Goal: Transaction & Acquisition: Purchase product/service

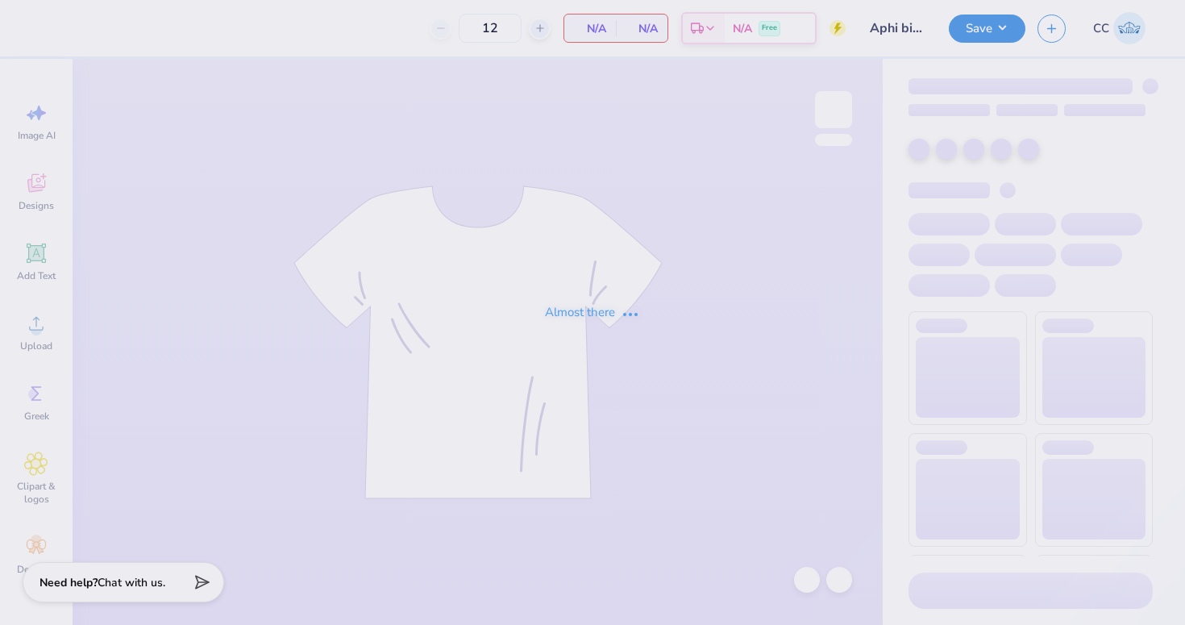
type input "Aphi big little"
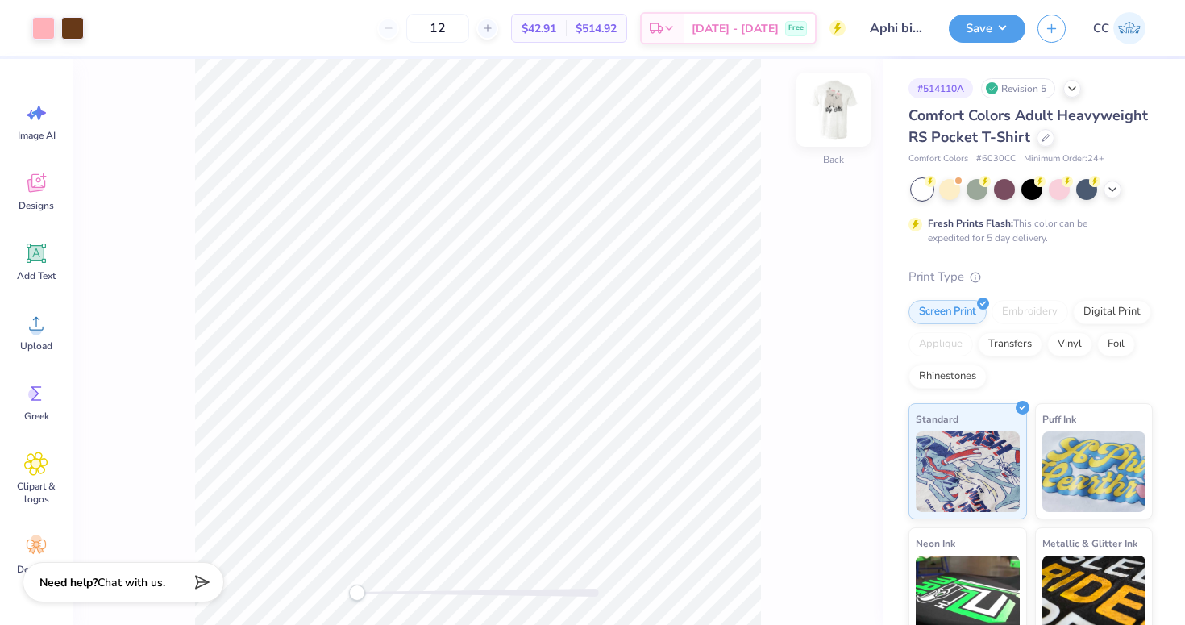
click at [851, 123] on img at bounding box center [833, 109] width 64 height 64
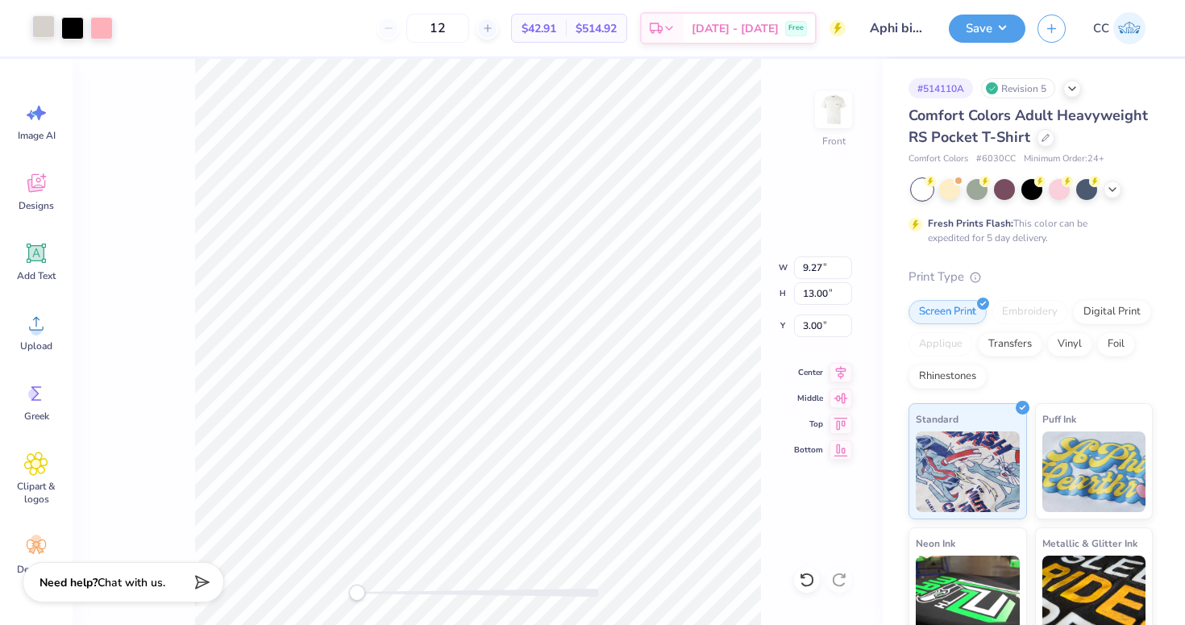
click at [43, 34] on div at bounding box center [43, 26] width 23 height 23
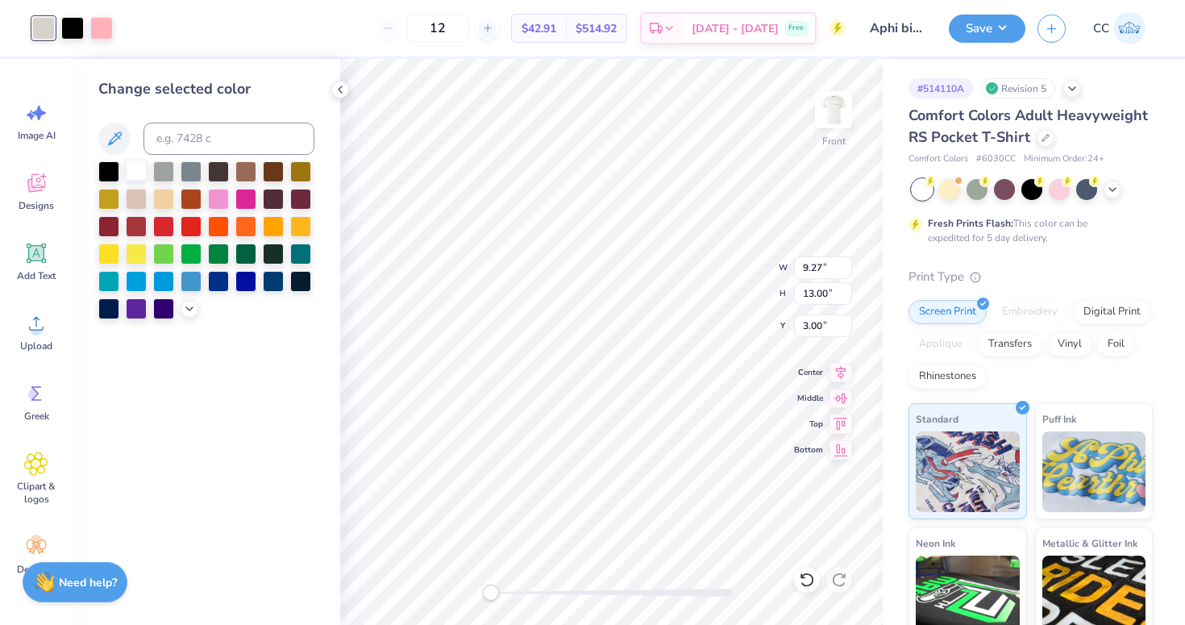
click at [135, 168] on div at bounding box center [136, 170] width 21 height 21
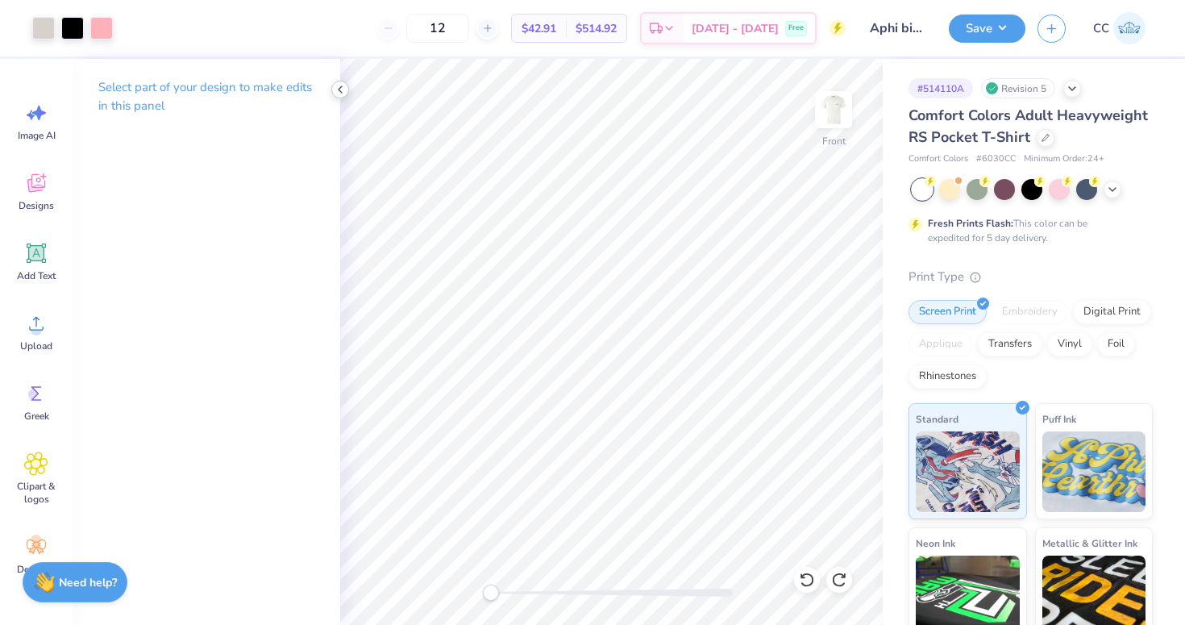
click at [341, 94] on icon at bounding box center [340, 89] width 13 height 13
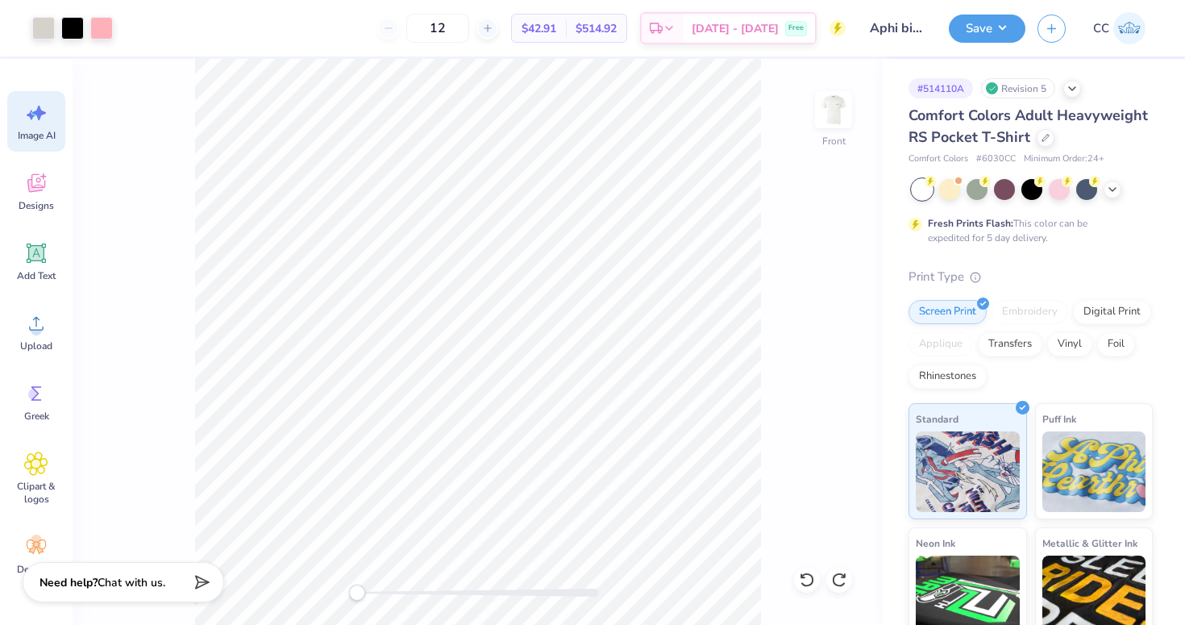
click at [35, 107] on icon at bounding box center [36, 113] width 24 height 24
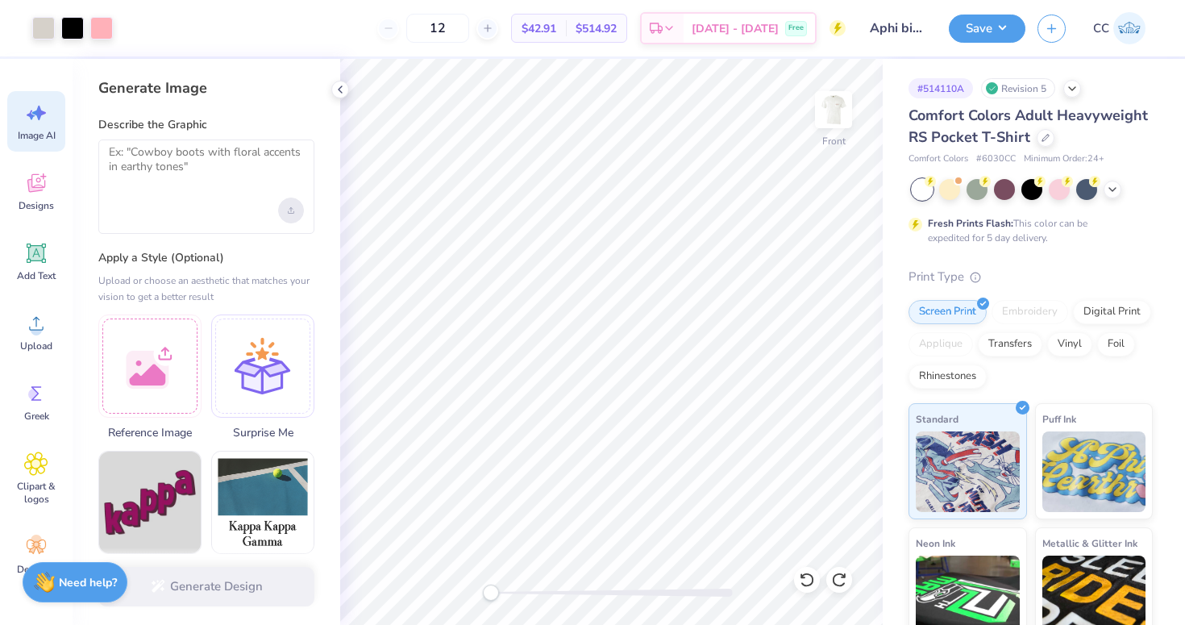
click at [293, 200] on div "Upload image" at bounding box center [291, 211] width 26 height 26
click at [282, 203] on div "Upload image" at bounding box center [291, 211] width 26 height 26
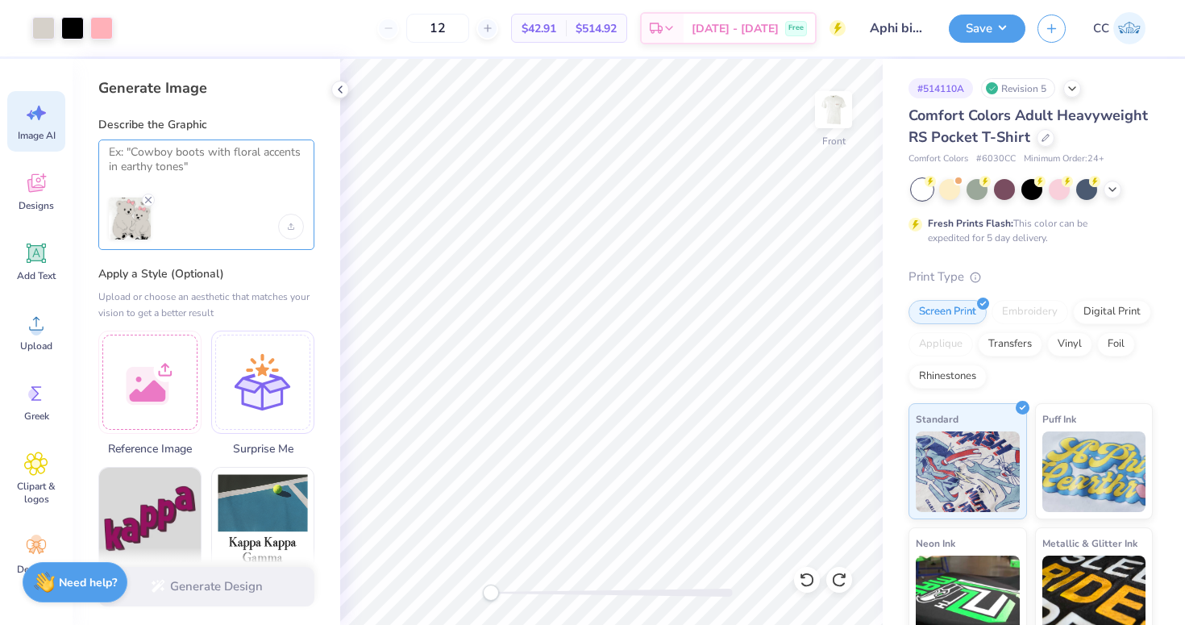
click at [139, 164] on textarea at bounding box center [206, 165] width 195 height 40
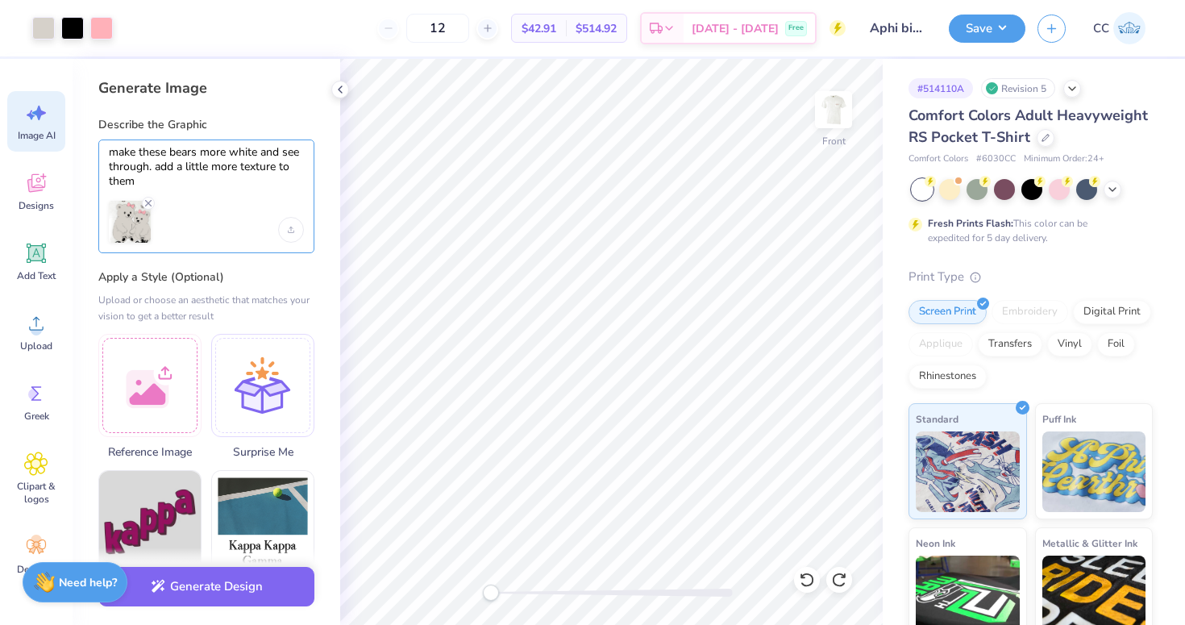
type textarea "make these bears more white and see through. add a little more texture to them"
click at [229, 564] on div "Generate Design" at bounding box center [207, 586] width 268 height 78
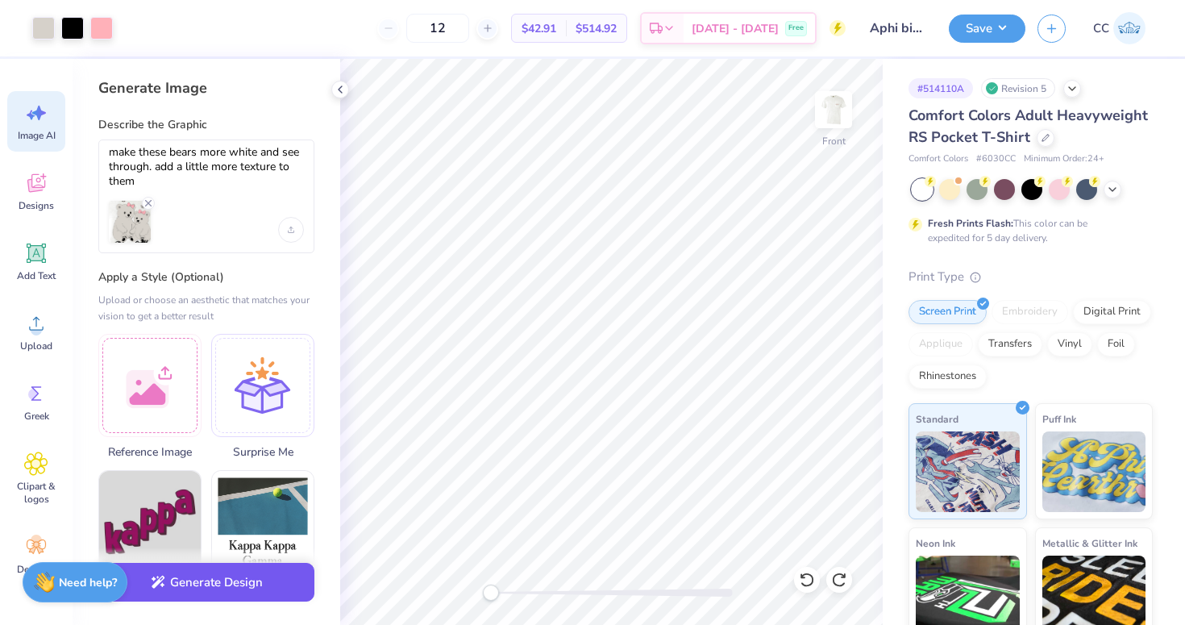
click at [229, 573] on button "Generate Design" at bounding box center [206, 583] width 216 height 40
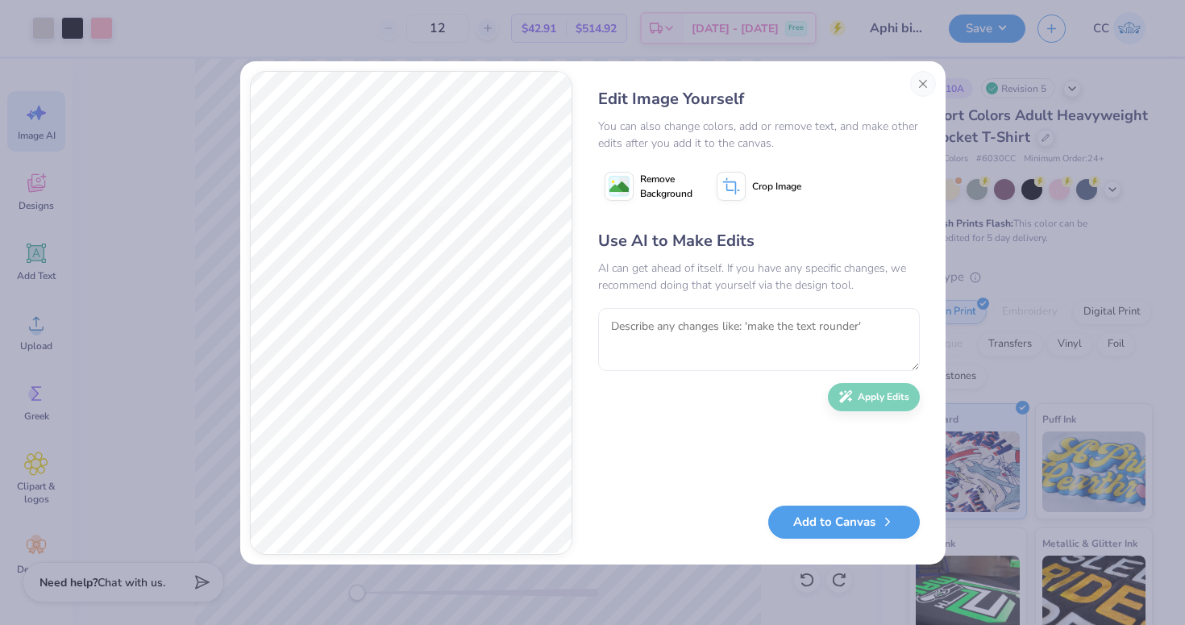
click at [634, 197] on button "Remove Background" at bounding box center [648, 186] width 101 height 40
click at [921, 91] on button "Close" at bounding box center [923, 84] width 26 height 26
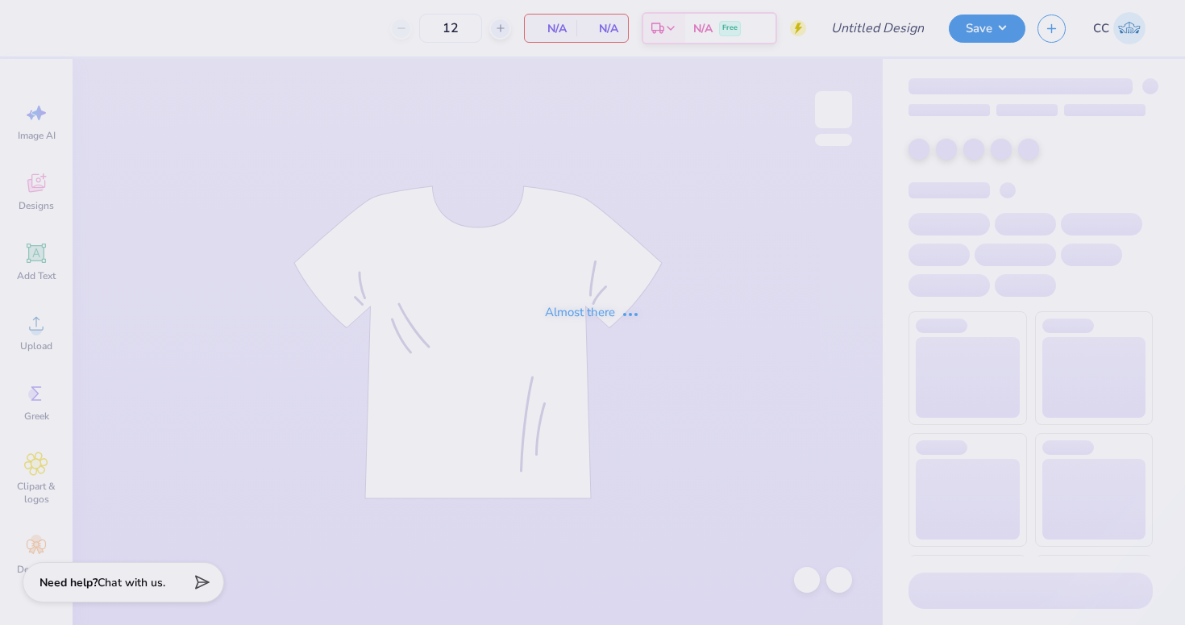
type input "Aphi big little"
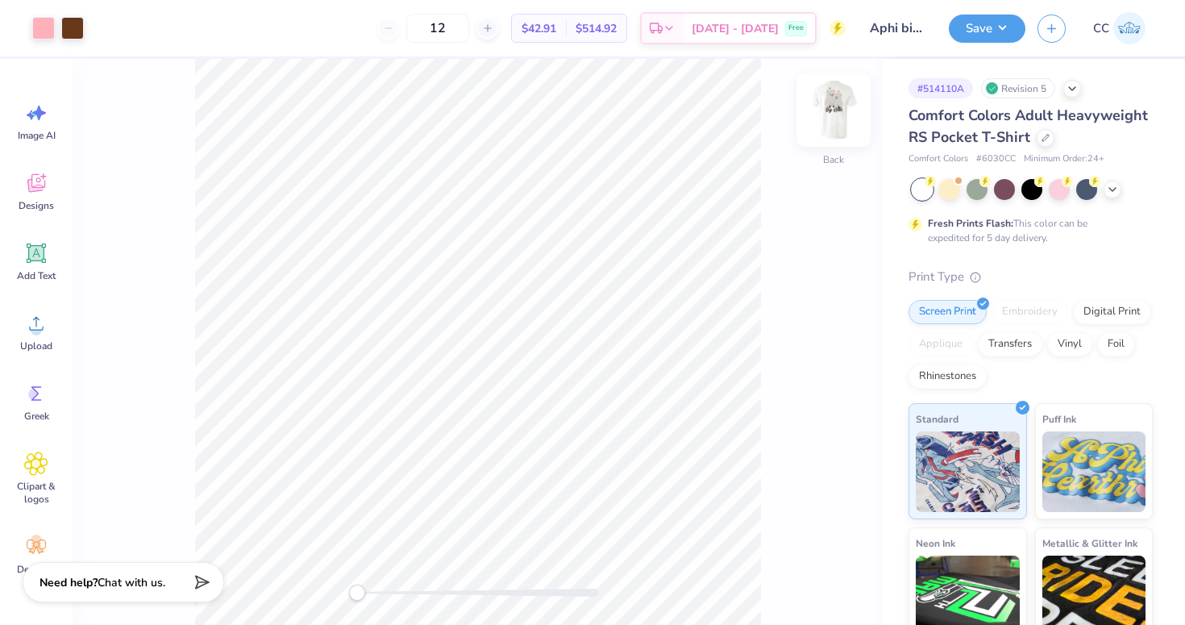
click at [820, 110] on img at bounding box center [833, 109] width 64 height 64
click at [35, 336] on div "Upload" at bounding box center [36, 332] width 58 height 60
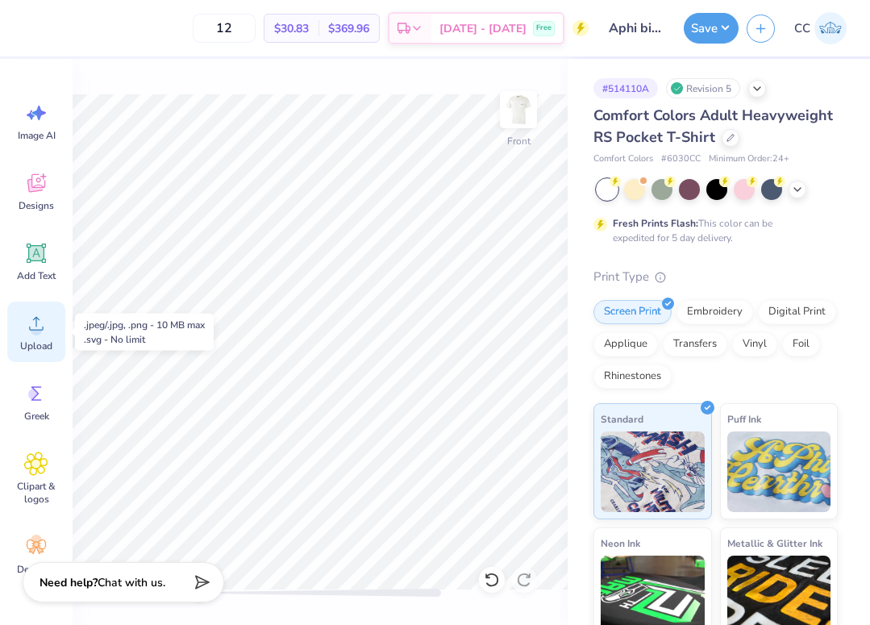
click at [33, 323] on icon at bounding box center [36, 323] width 24 height 24
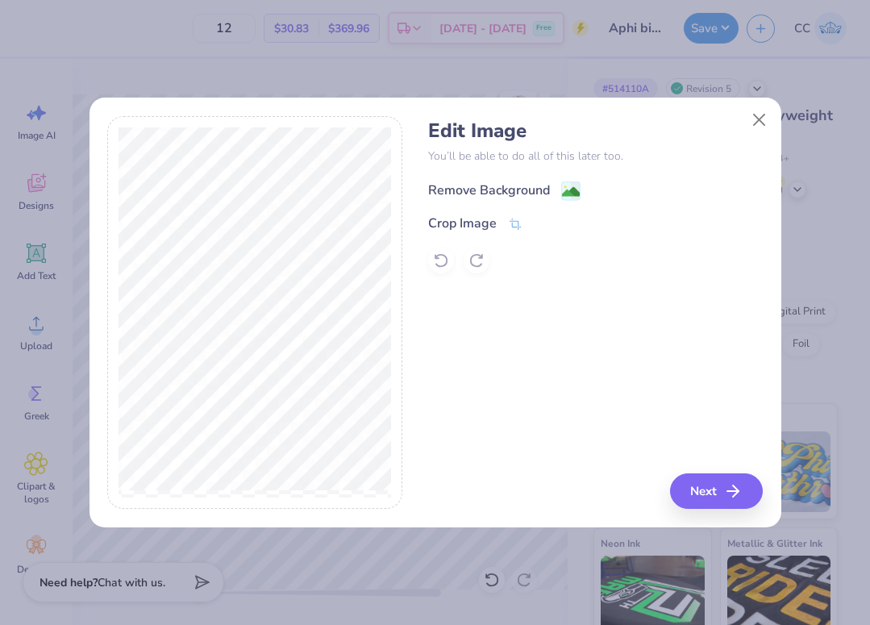
click at [571, 189] on image at bounding box center [571, 192] width 18 height 18
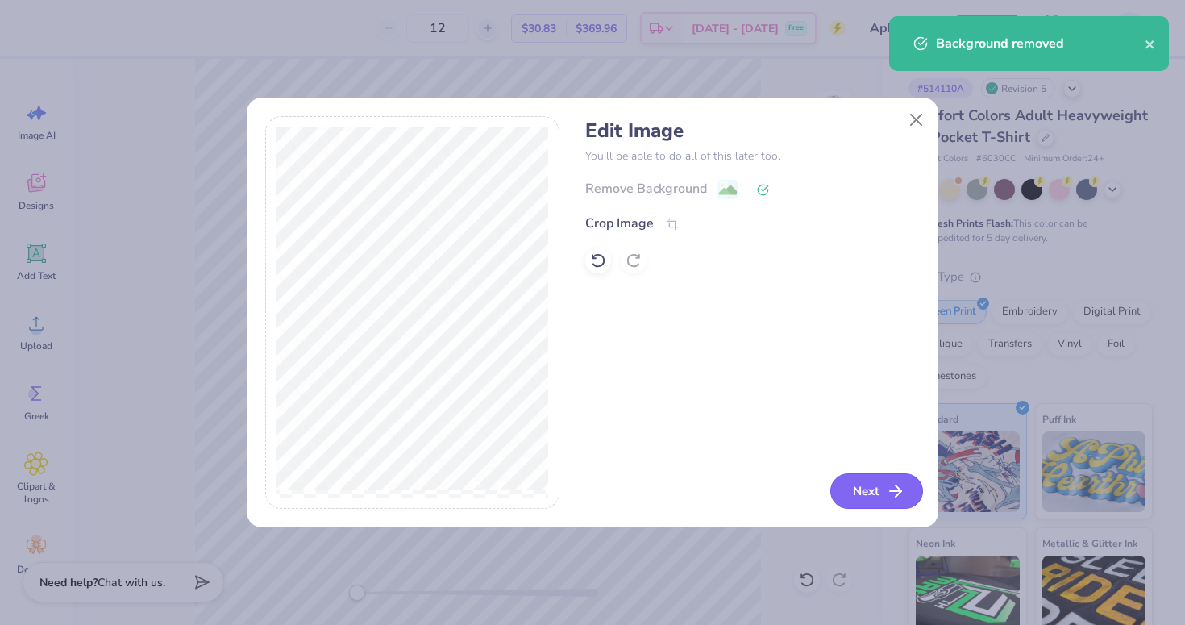
click at [862, 485] on button "Next" at bounding box center [876, 490] width 93 height 35
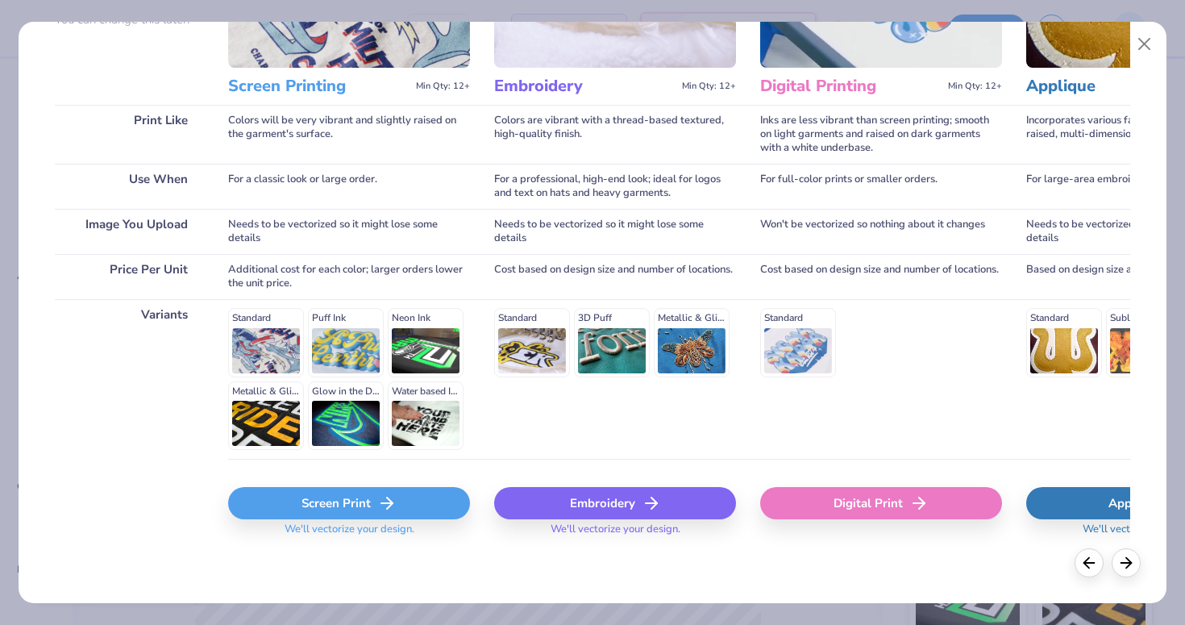
scroll to position [178, 0]
click at [356, 505] on div "Screen Print" at bounding box center [349, 504] width 242 height 32
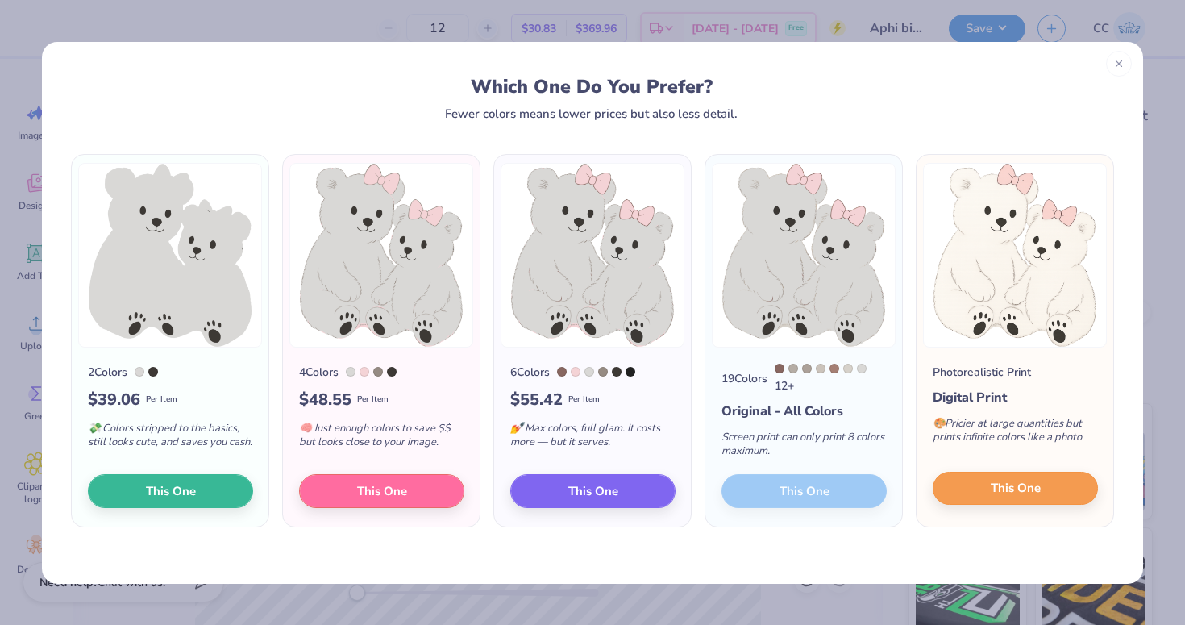
click at [983, 491] on button "This One" at bounding box center [1015, 489] width 165 height 34
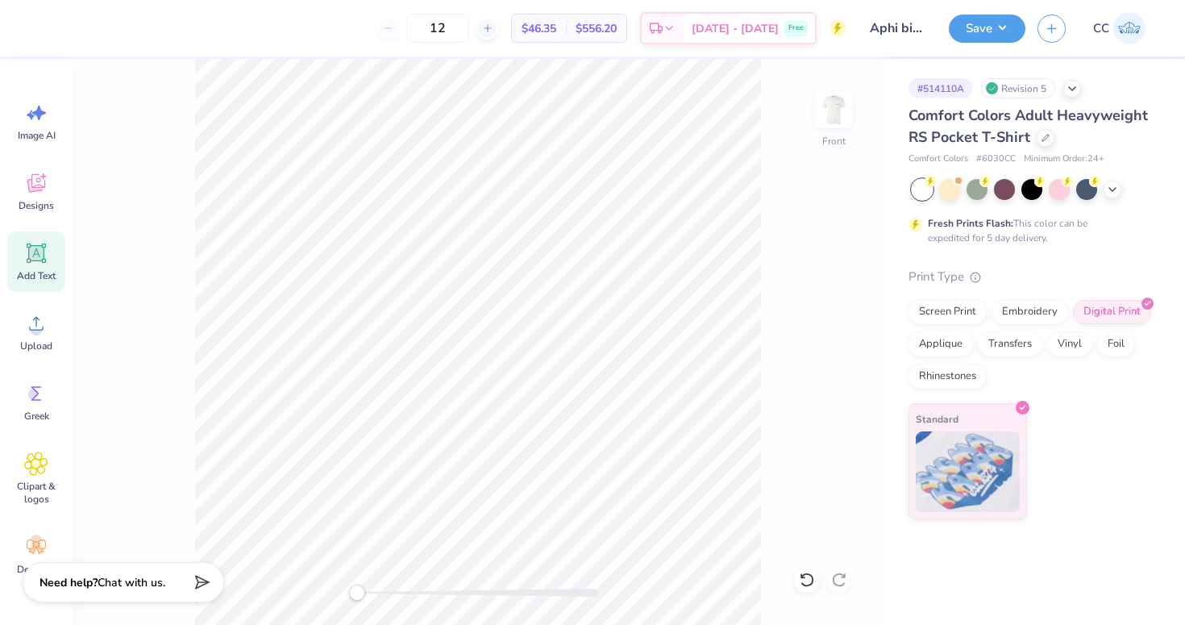
click at [36, 259] on icon at bounding box center [36, 253] width 15 height 15
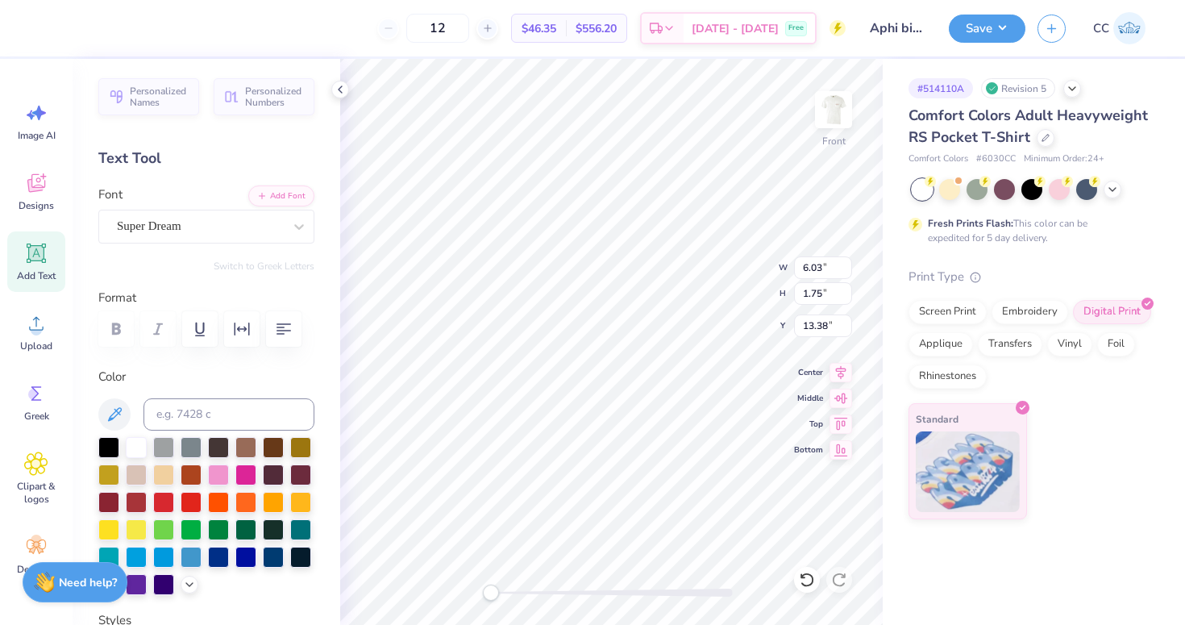
scroll to position [0, 2]
type textarea "Big Little"
click at [150, 212] on div "Super Dream" at bounding box center [206, 227] width 216 height 34
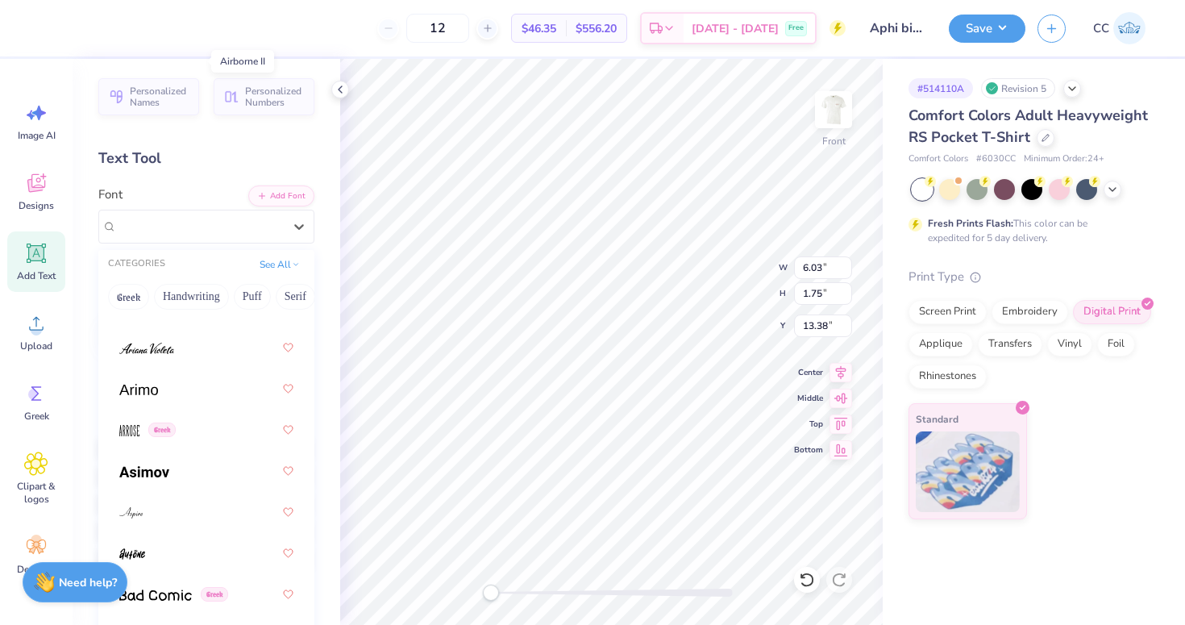
scroll to position [768, 0]
click at [165, 358] on span at bounding box center [146, 349] width 55 height 17
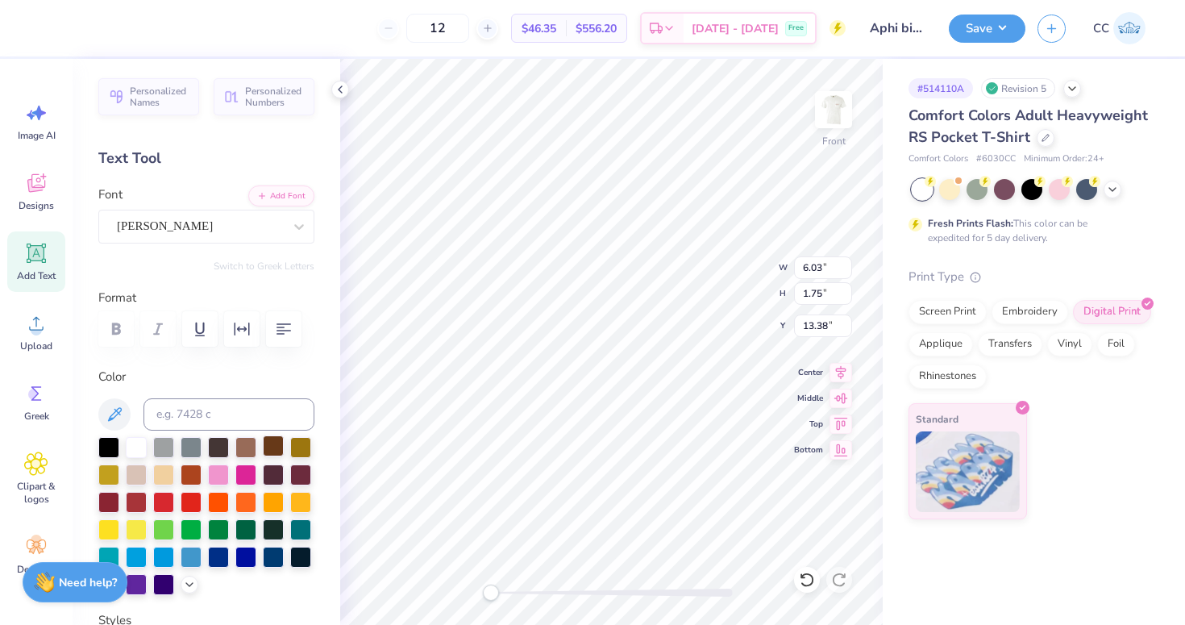
click at [271, 451] on div at bounding box center [273, 445] width 21 height 21
click at [843, 365] on icon at bounding box center [841, 369] width 23 height 19
click at [276, 475] on div at bounding box center [273, 473] width 21 height 21
type input "9.76"
type input "11.00"
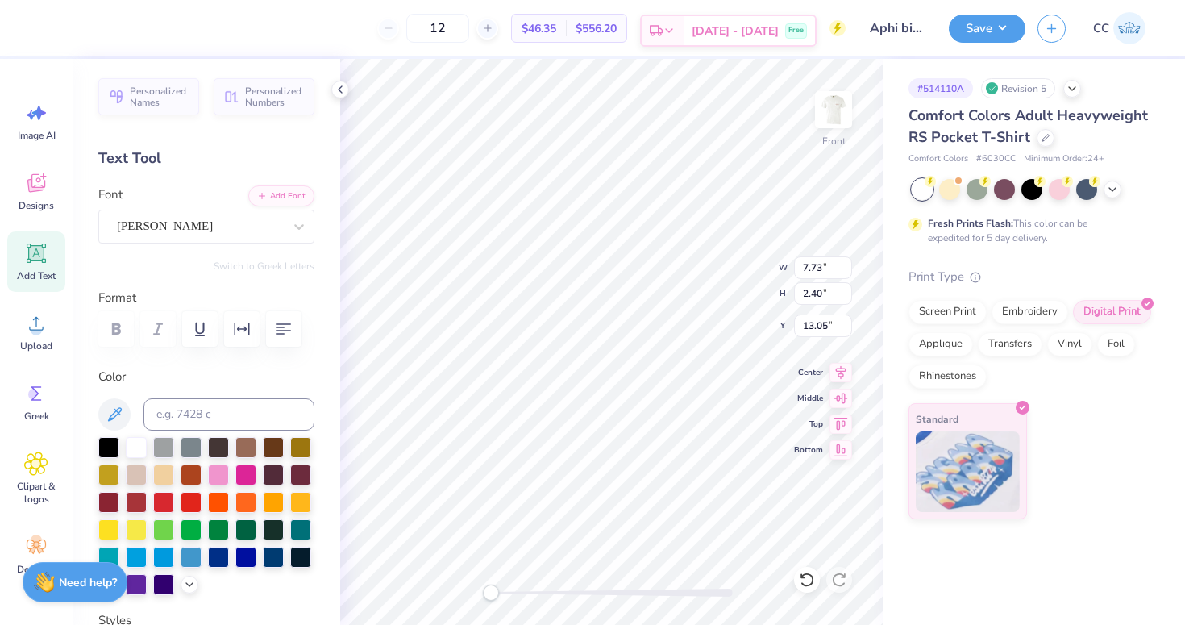
type input "3.75"
click at [335, 94] on icon at bounding box center [340, 89] width 13 height 13
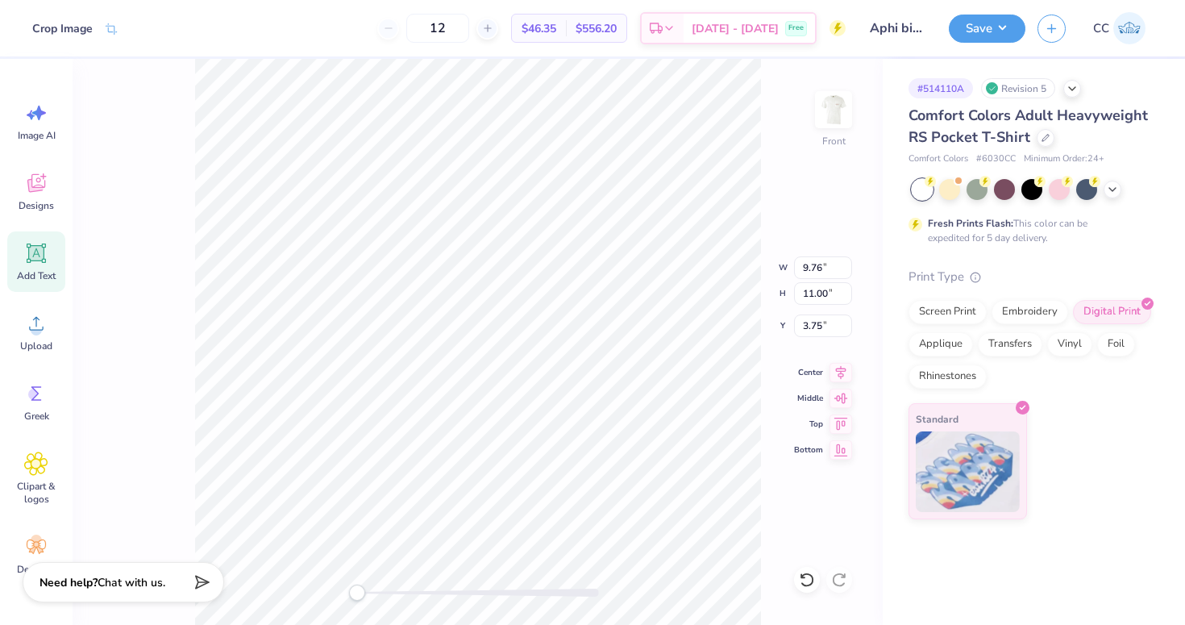
type input "9.05"
type input "2.81"
type input "13.61"
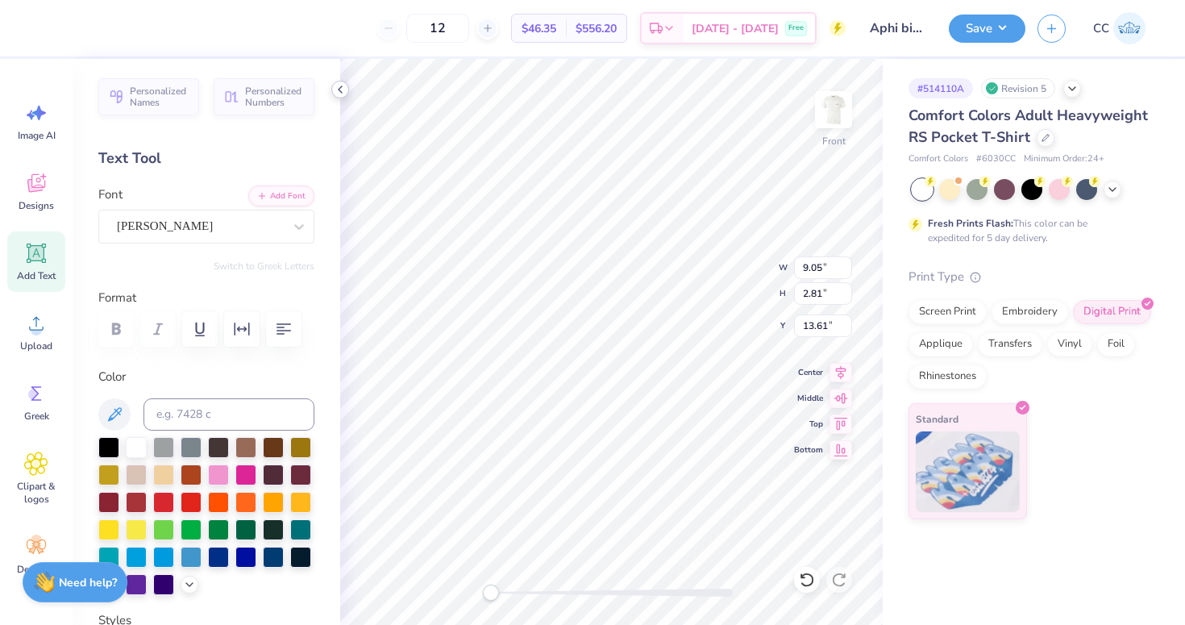
type input "9.76"
type input "11.00"
type input "3.75"
click at [111, 447] on div at bounding box center [108, 445] width 21 height 21
